Goal: Find specific page/section: Find specific page/section

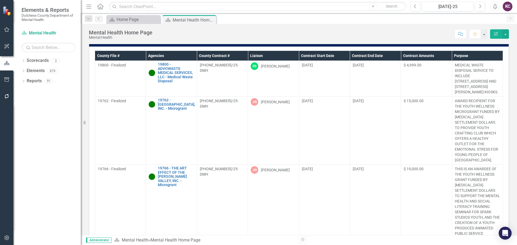
scroll to position [44, 0]
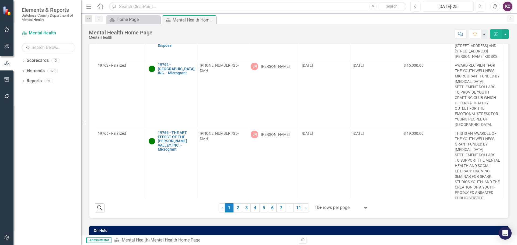
click at [363, 207] on icon "Expand" at bounding box center [365, 208] width 5 height 4
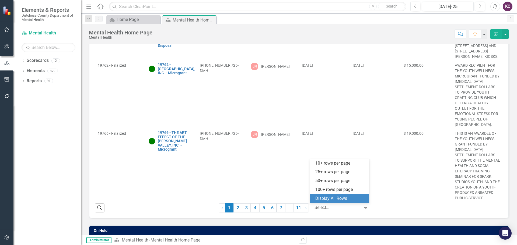
click at [335, 199] on div "Display All Rows" at bounding box center [340, 199] width 51 height 6
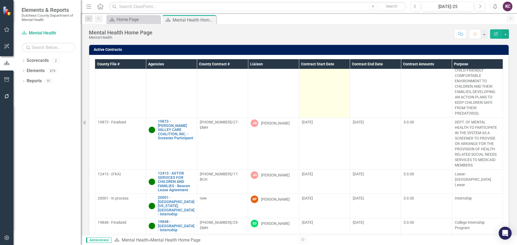
scroll to position [700, 0]
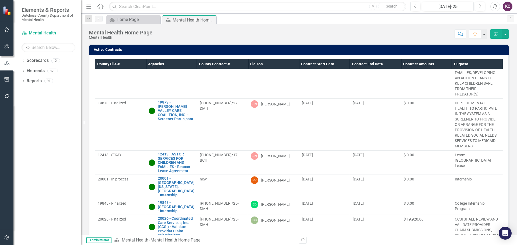
click at [264, 24] on div "Dropdown Search Scorecard Home Page Close Scorecard Mental Health Home Page Pin…" at bounding box center [299, 18] width 436 height 11
click at [245, 23] on div "Scorecard Home Page Close Scorecard Mental Health Home Page Pin Close" at bounding box center [304, 19] width 399 height 9
click at [319, 34] on div "Score: N/A [DATE]-25 Completed Comment Favorite Edit Report" at bounding box center [332, 33] width 354 height 9
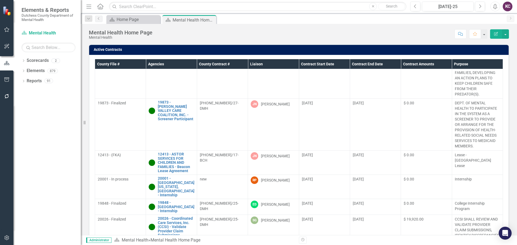
click at [364, 38] on div "Score: N/A [DATE]-25 Completed Comment Favorite Edit Report" at bounding box center [332, 33] width 354 height 9
click at [286, 37] on div "Score: N/A [DATE]-25 Completed Comment Favorite Edit Report" at bounding box center [332, 33] width 354 height 9
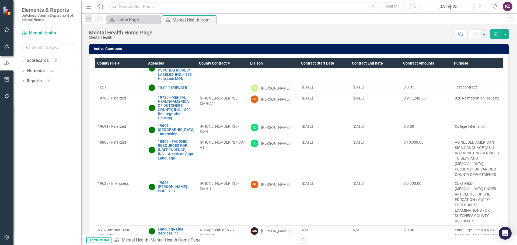
scroll to position [2, 0]
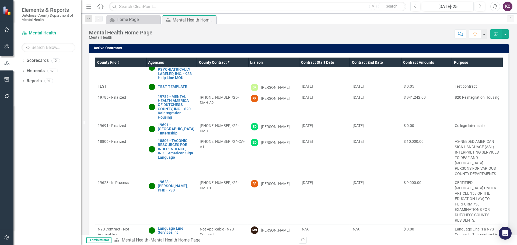
drag, startPoint x: 84, startPoint y: 123, endPoint x: 63, endPoint y: 123, distance: 21.3
click at [63, 123] on div "Elements & Reports Dutchess County Department of Mental Health Scorecard Mental…" at bounding box center [40, 122] width 81 height 245
click at [354, 37] on div "Score: N/A [DATE]-25 Completed Comment Favorite Edit Report" at bounding box center [332, 33] width 354 height 9
click at [250, 33] on div "Score: N/A [DATE]-25 Completed Comment Favorite Edit Report" at bounding box center [332, 33] width 354 height 9
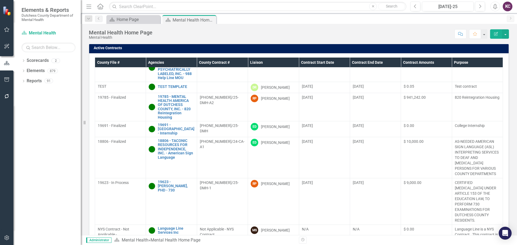
click at [507, 154] on div "Active Contracts County File # Agencies County Contract # Liaison Contract Star…" at bounding box center [299, 148] width 428 height 225
click at [238, 35] on div "Score: N/A [DATE]-25 Completed Comment Favorite Edit Report" at bounding box center [332, 33] width 354 height 9
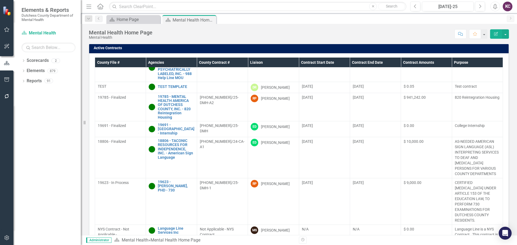
click at [507, 125] on div "Active Contracts County File # Agencies County Contract # Liaison Contract Star…" at bounding box center [299, 148] width 428 height 225
click at [249, 30] on div "Score: N/A [DATE]-25 Completed Comment Favorite Edit Report" at bounding box center [332, 33] width 354 height 9
click at [218, 37] on div "Score: N/A [DATE]-25 Completed Comment Favorite Edit Report" at bounding box center [332, 33] width 354 height 9
click at [508, 85] on div "Active Contracts County File # Agencies County Contract # Liaison Contract Star…" at bounding box center [299, 148] width 428 height 225
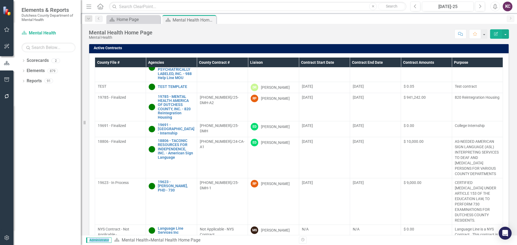
click at [508, 85] on div "Active Contracts County File # Agencies County Contract # Liaison Contract Star…" at bounding box center [299, 148] width 428 height 225
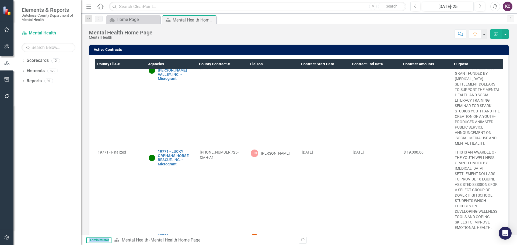
scroll to position [0, 0]
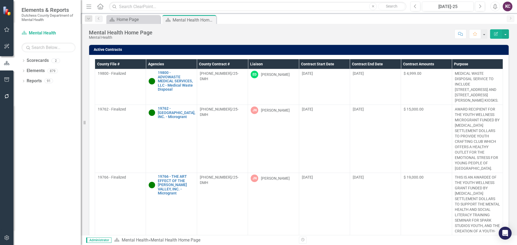
click at [35, 162] on div "Dropdown Scorecards 2 Dutchess County Mental Health Dropdown Elements 879 Dropd…" at bounding box center [46, 150] width 67 height 189
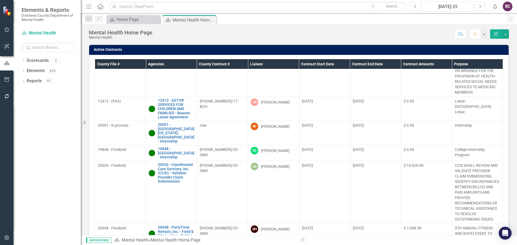
click at [292, 35] on div "Score: N/A [DATE]-25 Completed Comment Favorite Edit Report" at bounding box center [332, 33] width 354 height 9
click at [342, 33] on div "Score: N/A [DATE]-25 Completed Comment Favorite Edit Report" at bounding box center [332, 33] width 354 height 9
click at [297, 33] on div "Score: N/A [DATE]-25 Completed Comment Favorite Edit Report" at bounding box center [332, 33] width 354 height 9
click at [329, 18] on div "Scorecard Home Page Close Scorecard Mental Health Home Page Pin Close" at bounding box center [304, 19] width 399 height 9
click at [172, 99] on link "12413 - ASTOR SERVICES FOR CHILDREN AND FAMILIES - Beacon Lease Agreement" at bounding box center [176, 109] width 36 height 21
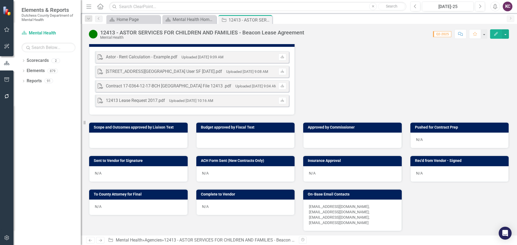
scroll to position [244, 0]
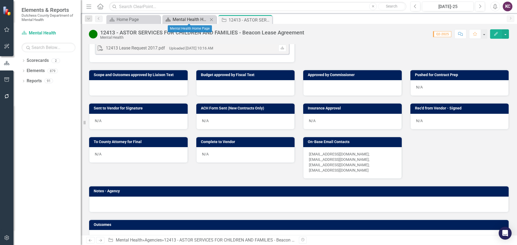
click at [192, 21] on div "Mental Health Home Page" at bounding box center [191, 19] width 36 height 7
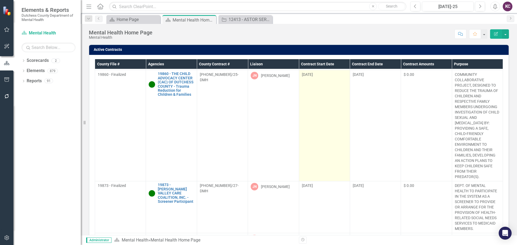
scroll to position [727, 0]
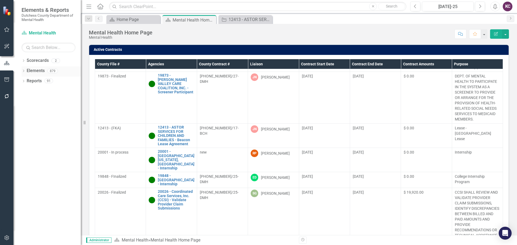
click at [28, 70] on link "Elements" at bounding box center [36, 71] width 18 height 6
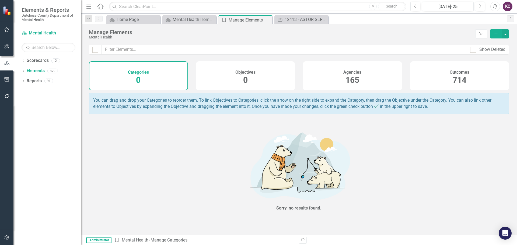
click at [333, 69] on div "Agencies 165" at bounding box center [352, 75] width 99 height 29
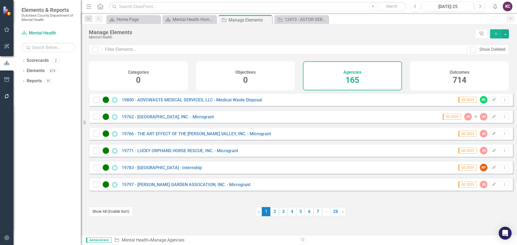
click at [110, 211] on button "Show All (Enable Sort)" at bounding box center [111, 211] width 44 height 9
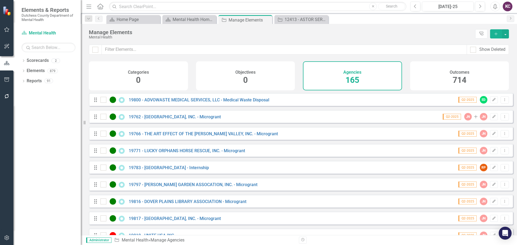
scroll to position [135, 0]
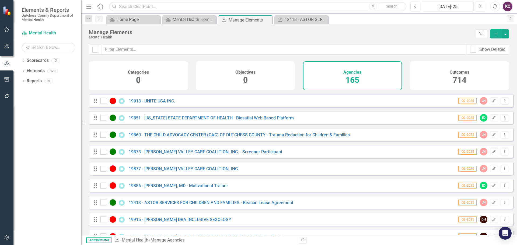
click at [376, 38] on div "Mental Health" at bounding box center [281, 37] width 384 height 4
click at [503, 77] on div "Outcomes 714" at bounding box center [459, 75] width 99 height 29
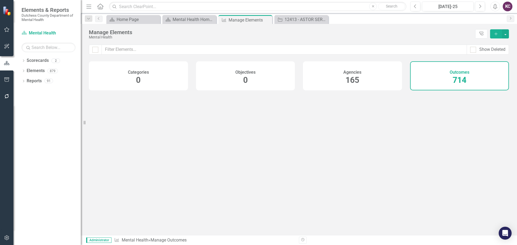
click at [322, 73] on div "Agencies 165" at bounding box center [352, 75] width 99 height 29
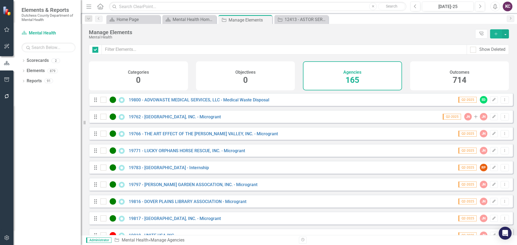
checkbox input "false"
click at [502, 57] on div "Show Deleted" at bounding box center [299, 53] width 436 height 17
